Goal: Participate in discussion: Participate in discussion

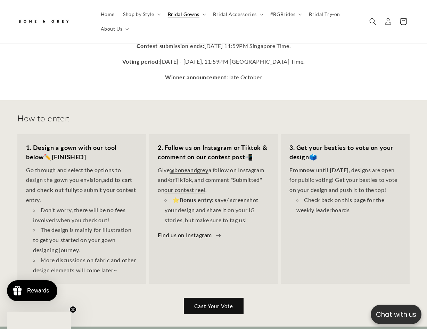
scroll to position [284, 0]
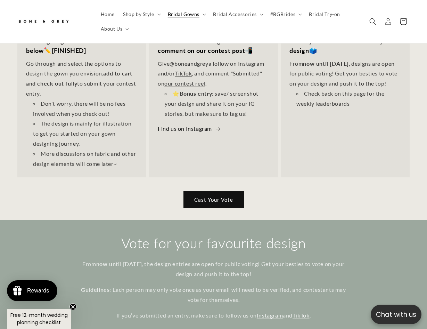
click at [205, 193] on link "Cast Your Vote" at bounding box center [214, 199] width 60 height 16
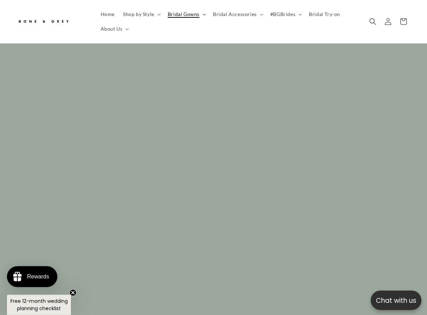
scroll to position [0, 139]
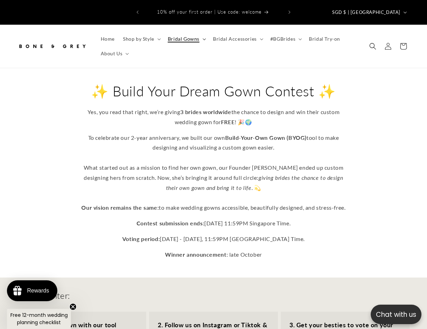
click at [204, 32] on summary "Bridal Gowns" at bounding box center [186, 39] width 45 height 15
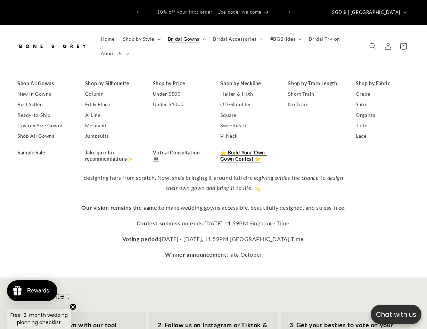
click at [232, 155] on link "⭐ Build-Your-Own-Gown Contest ⭐" at bounding box center [247, 155] width 54 height 17
